Goal: Use online tool/utility: Utilize a website feature to perform a specific function

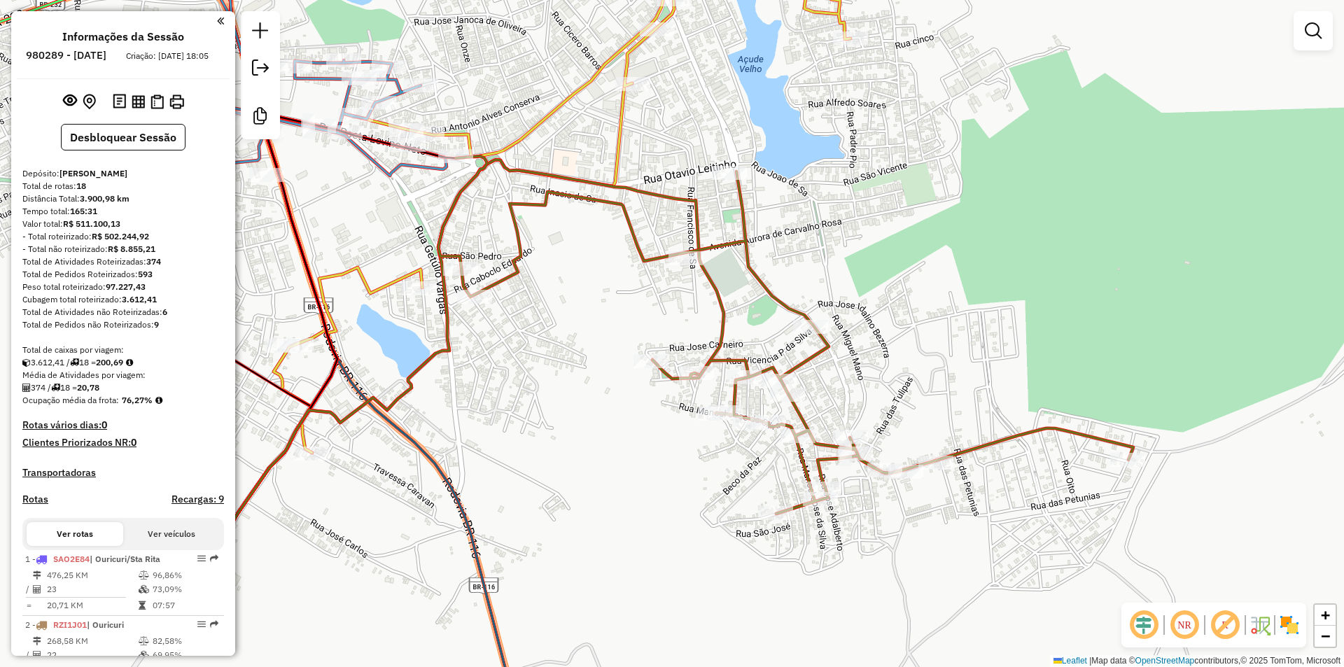
scroll to position [69, 0]
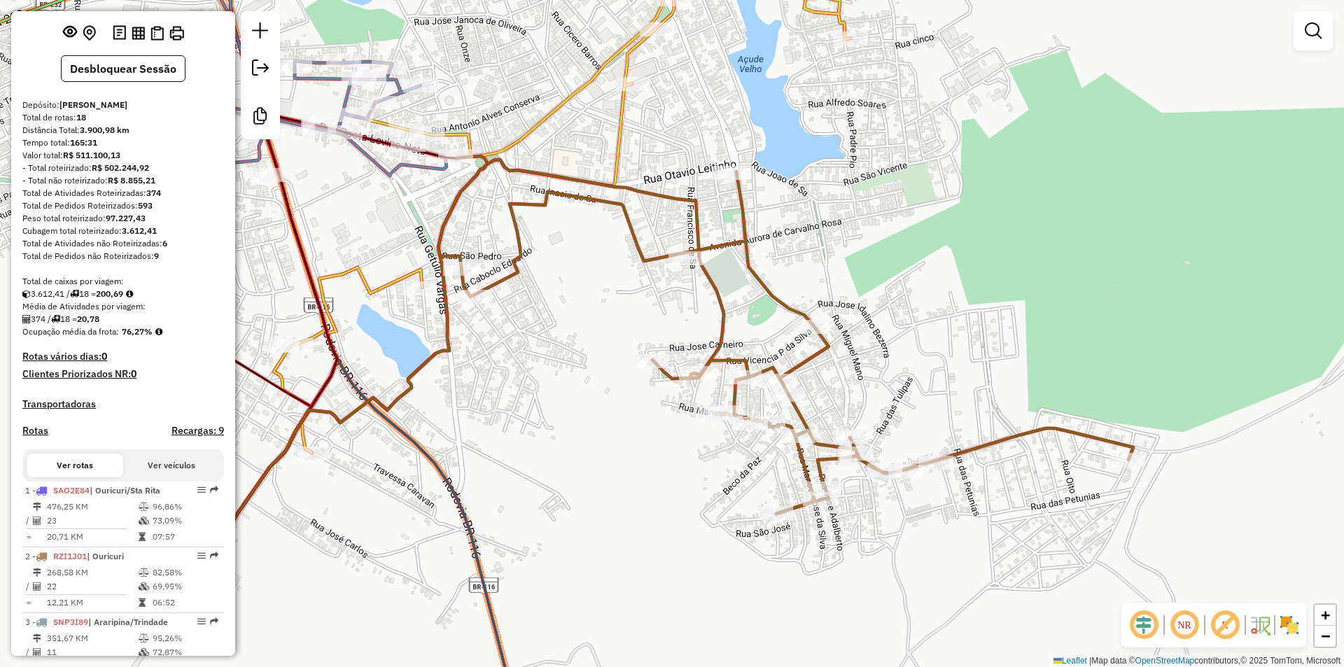
click at [123, 223] on strong "97.227,43" at bounding box center [126, 218] width 40 height 10
copy strong "97.227,43"
click at [153, 198] on strong "374" at bounding box center [153, 193] width 15 height 10
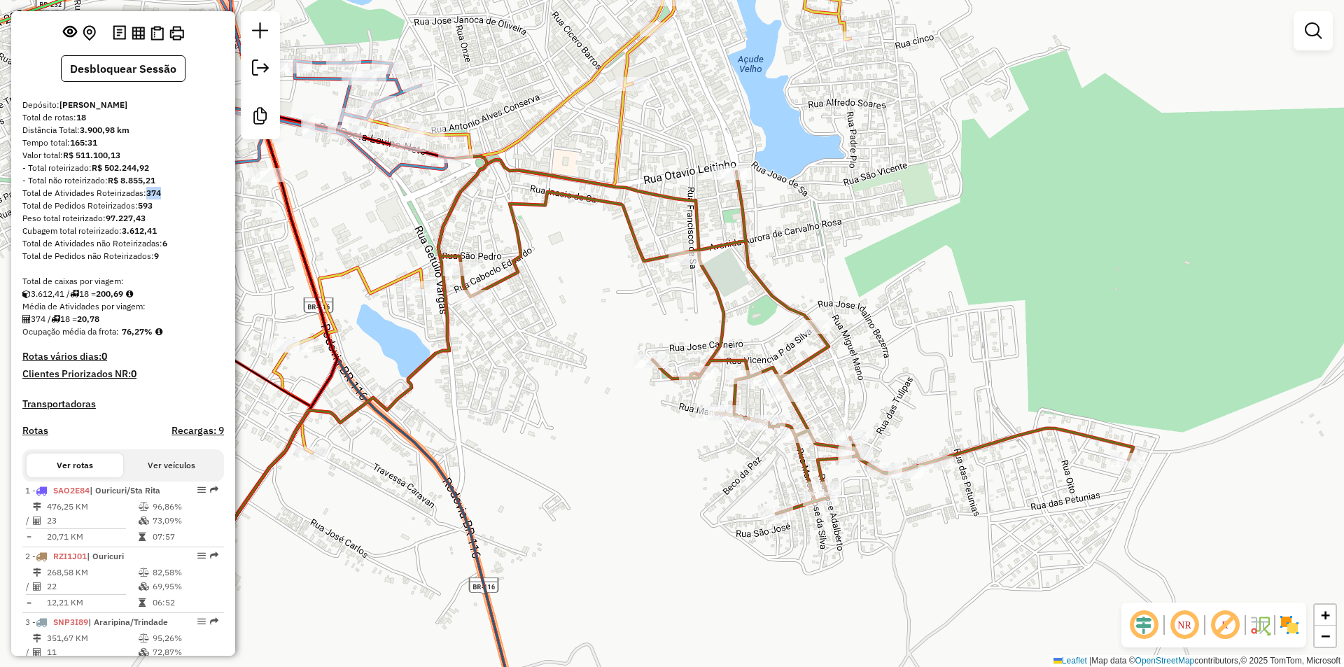
copy strong "374"
click at [118, 299] on strong "200,69" at bounding box center [109, 293] width 27 height 10
copy strong "200,69"
click at [99, 324] on strong "20,78" at bounding box center [88, 319] width 22 height 10
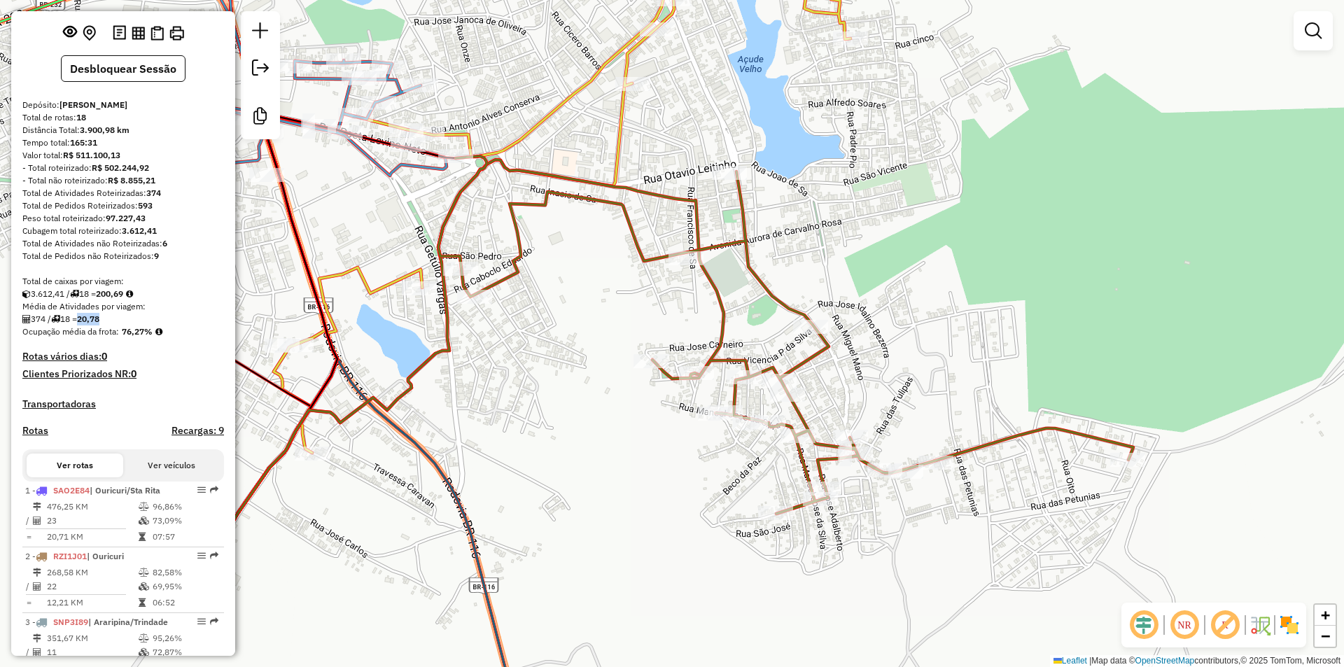
click at [99, 324] on strong "20,78" at bounding box center [88, 319] width 22 height 10
copy strong "20,78"
click at [165, 248] on strong "6" at bounding box center [164, 243] width 5 height 10
copy strong "6"
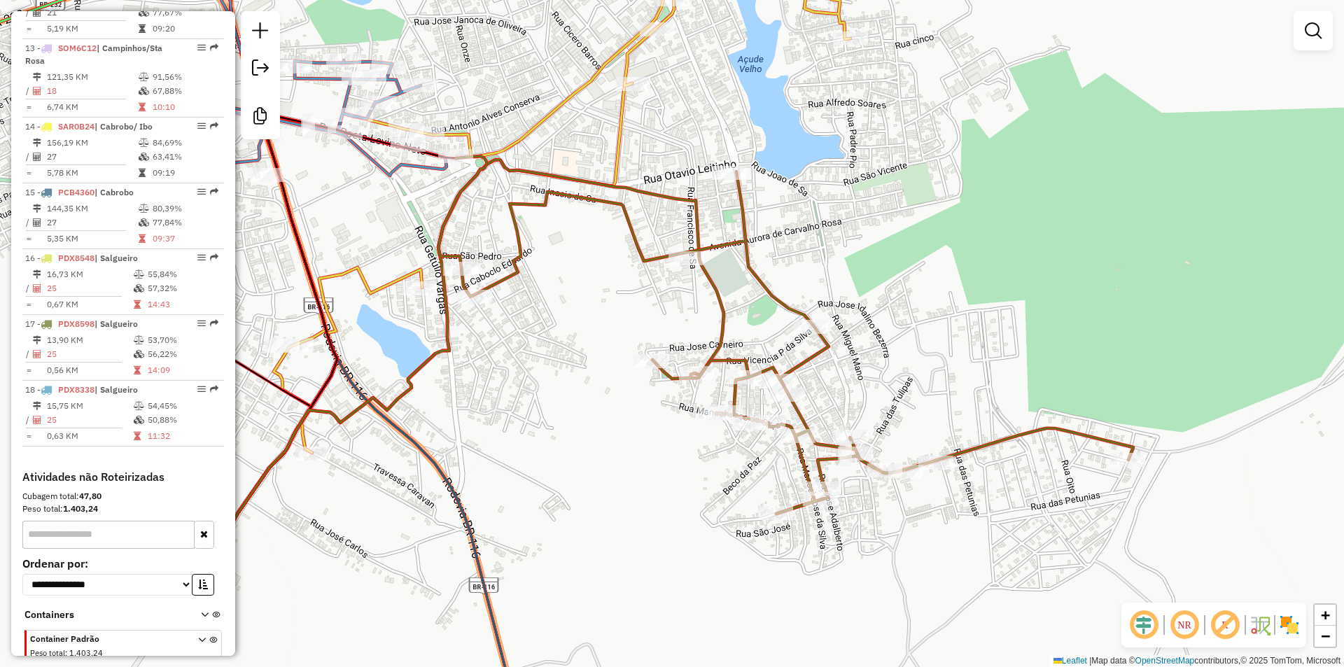
scroll to position [1399, 0]
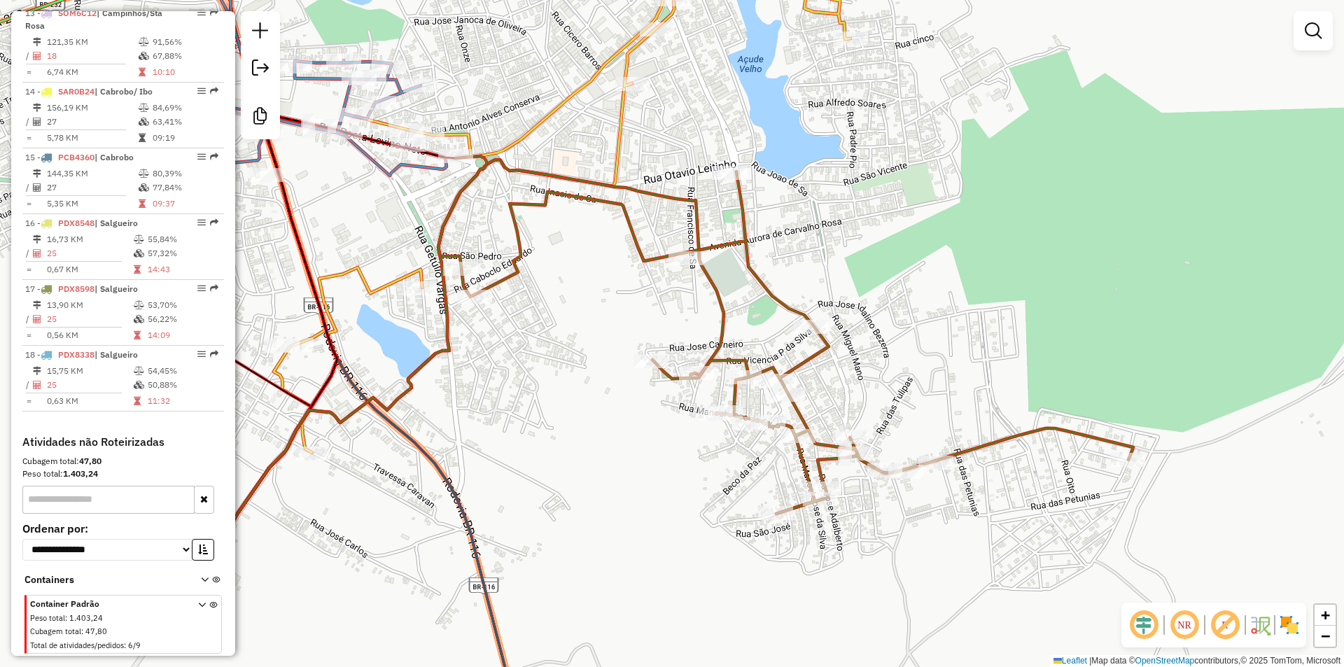
click at [84, 474] on strong "1.403,24" at bounding box center [80, 473] width 35 height 10
copy strong "1.403,24"
